Goal: Information Seeking & Learning: Learn about a topic

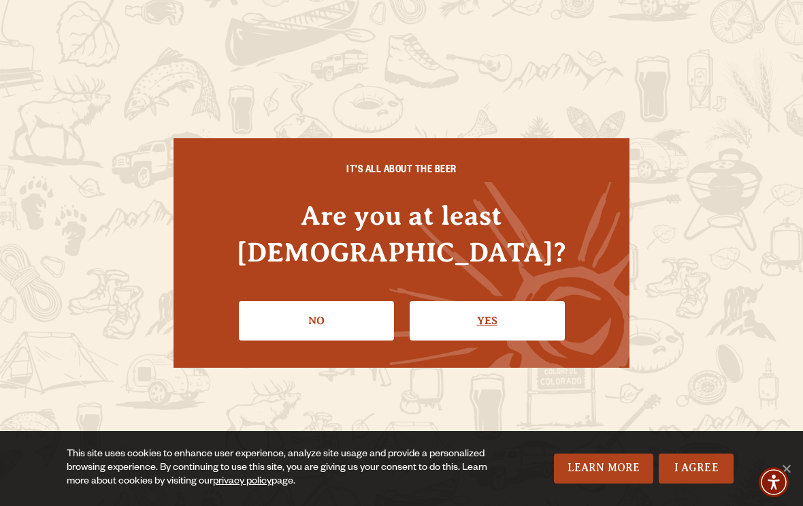
click at [481, 310] on link "Yes" at bounding box center [487, 320] width 155 height 39
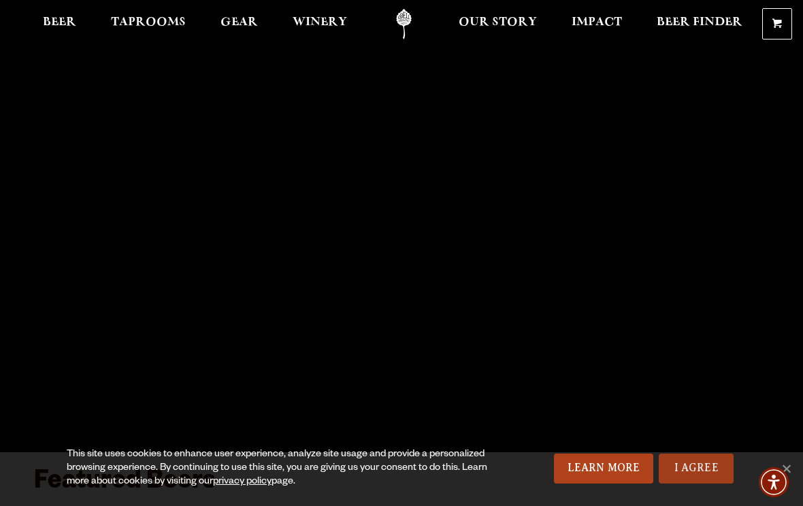
click at [688, 472] on link "I Agree" at bounding box center [696, 468] width 75 height 30
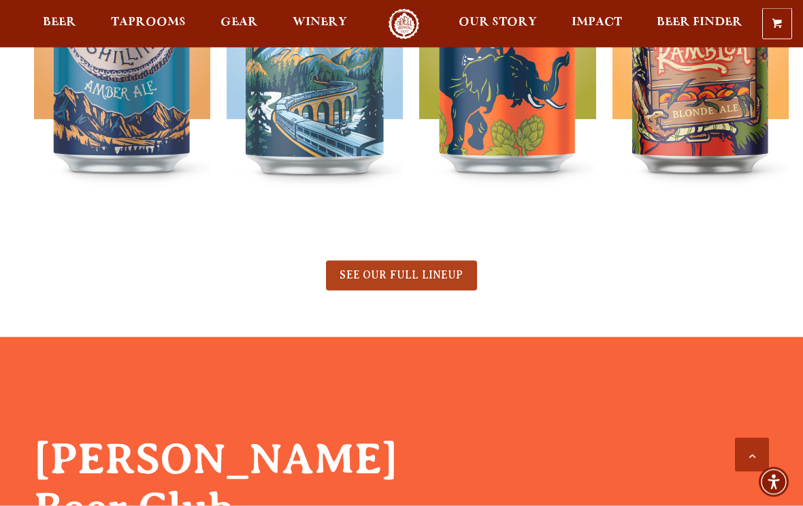
scroll to position [669, 0]
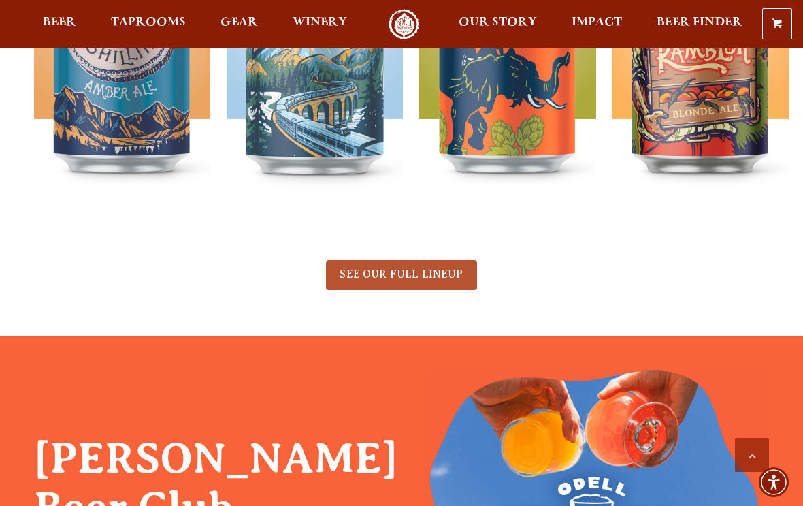
click at [422, 274] on span "SEE OUR FULL LINEUP" at bounding box center [401, 274] width 123 height 12
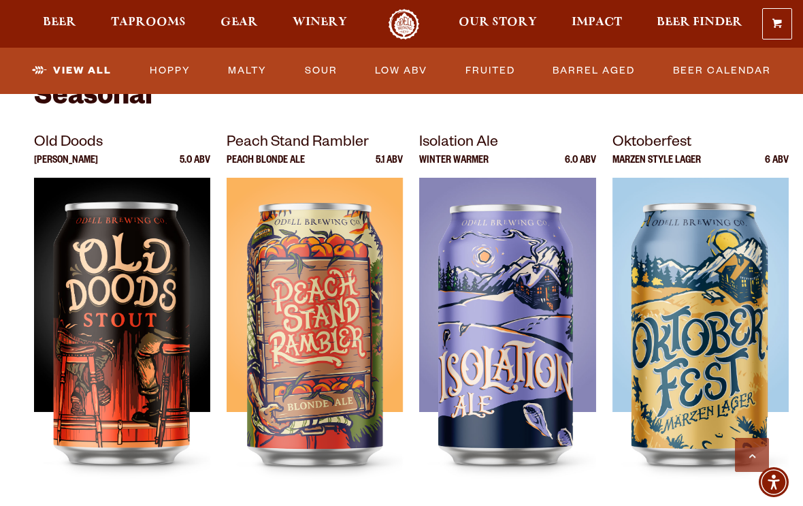
scroll to position [1859, 0]
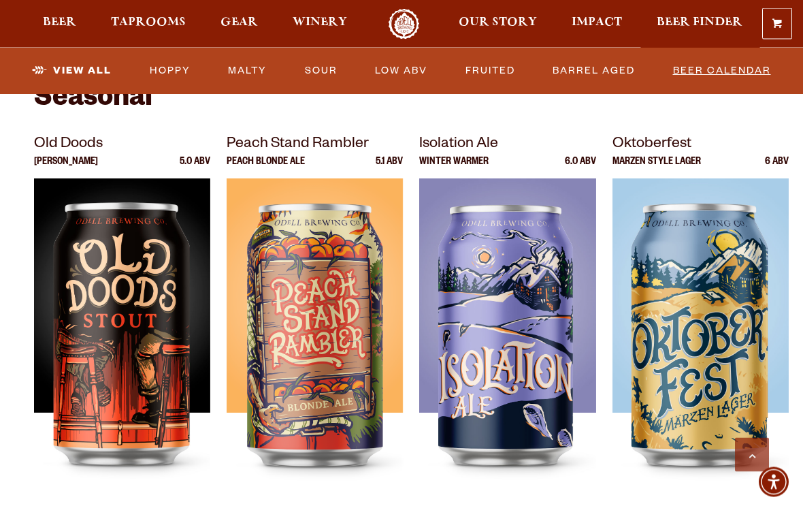
click at [705, 74] on link "Beer Calendar" at bounding box center [722, 70] width 109 height 31
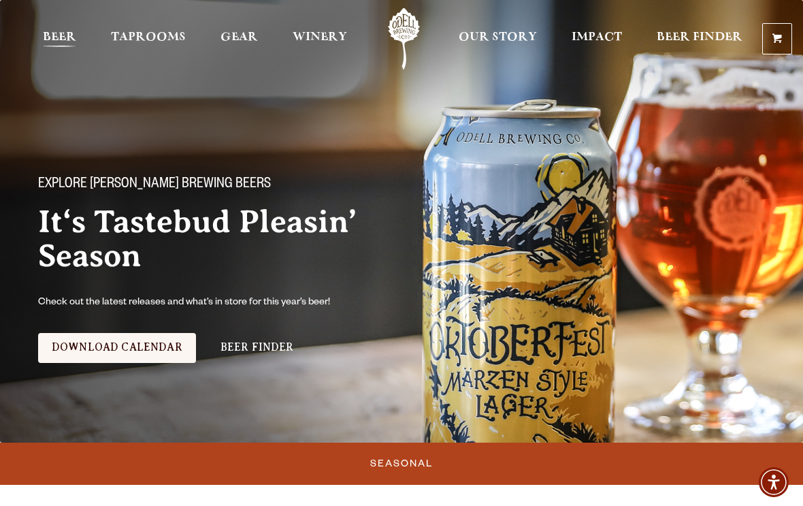
click at [48, 40] on span "Beer" at bounding box center [59, 37] width 33 height 11
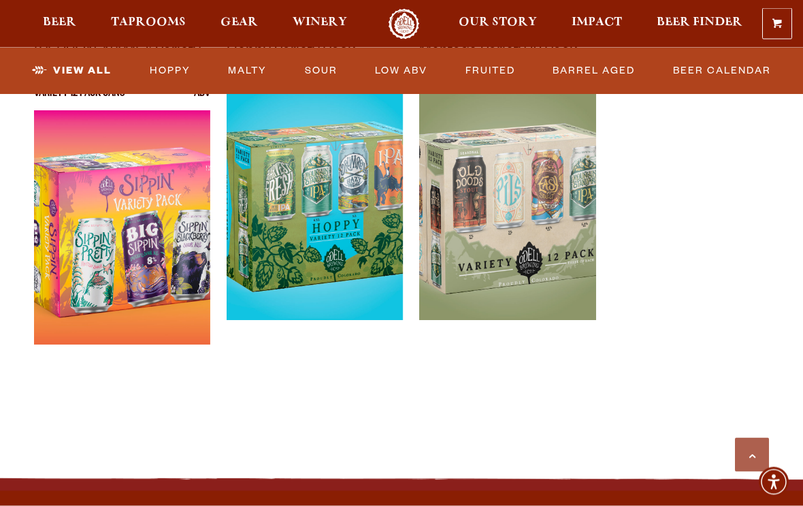
scroll to position [2890, 0]
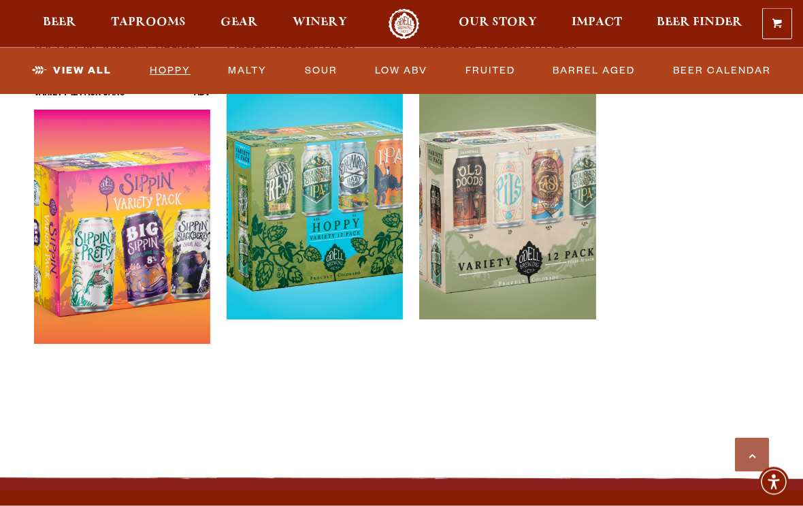
click at [165, 78] on link "Hoppy" at bounding box center [170, 70] width 52 height 31
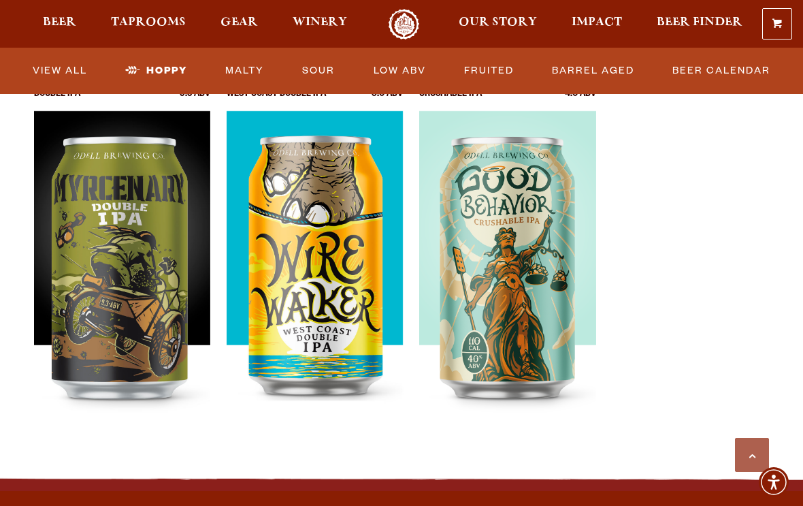
scroll to position [933, 0]
